Goal: Book appointment/travel/reservation

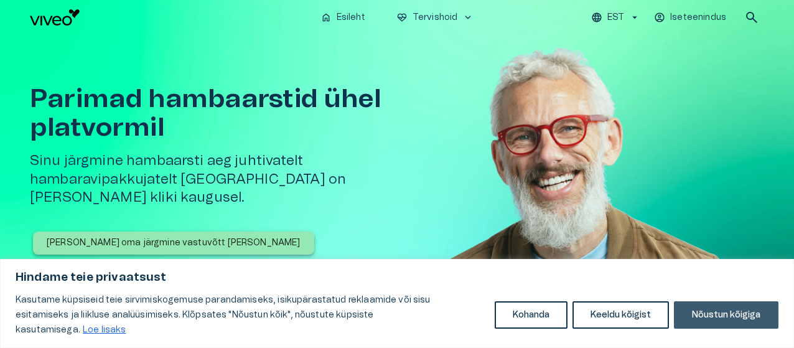
click at [723, 325] on button "Nõustun kõigiga" at bounding box center [726, 314] width 104 height 27
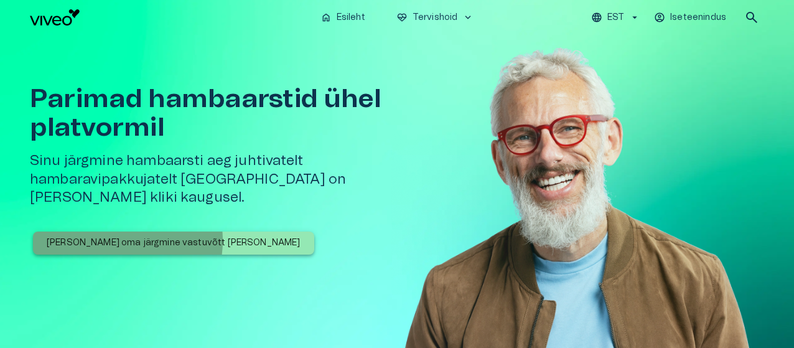
click at [108, 236] on p "[PERSON_NAME] oma järgmine vastuvõtt [PERSON_NAME]" at bounding box center [174, 242] width 254 height 13
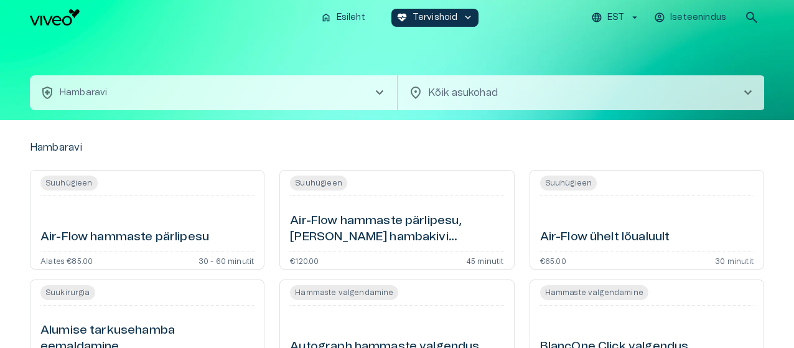
click at [751, 93] on span "chevron_right" at bounding box center [747, 92] width 15 height 15
